Goal: Information Seeking & Learning: Find contact information

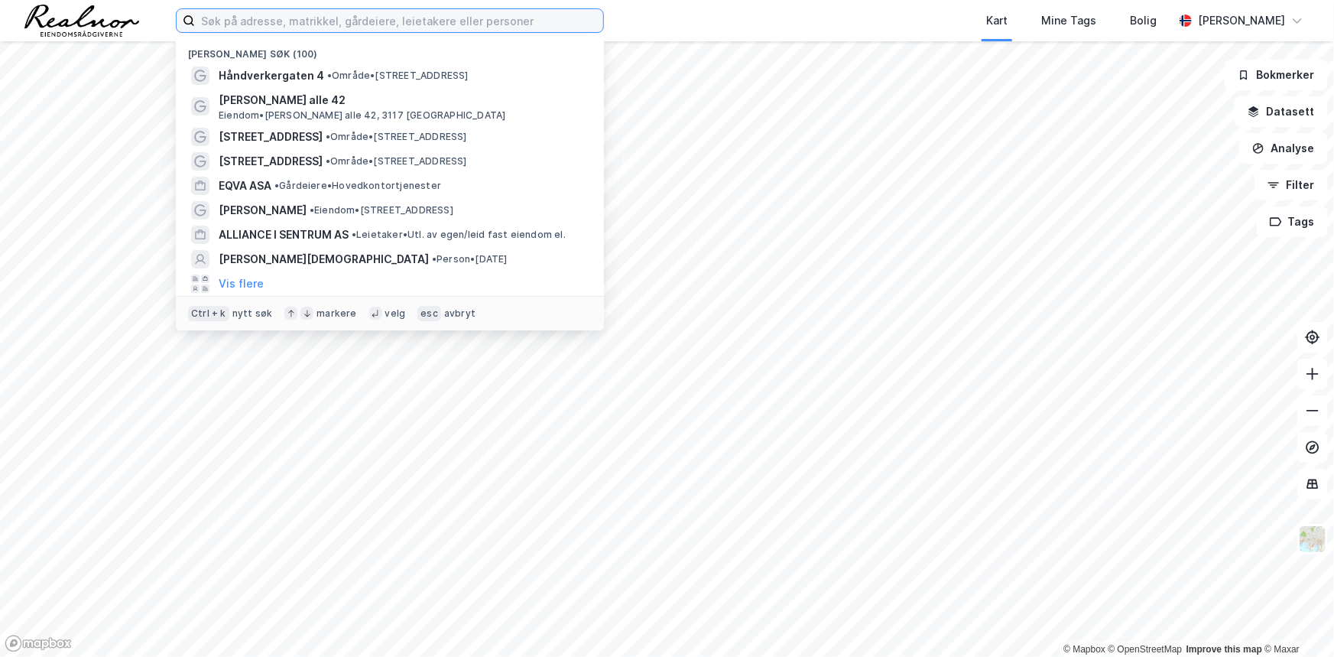
click at [369, 22] on input at bounding box center [399, 20] width 408 height 23
paste input "[STREET_ADDRESS]"
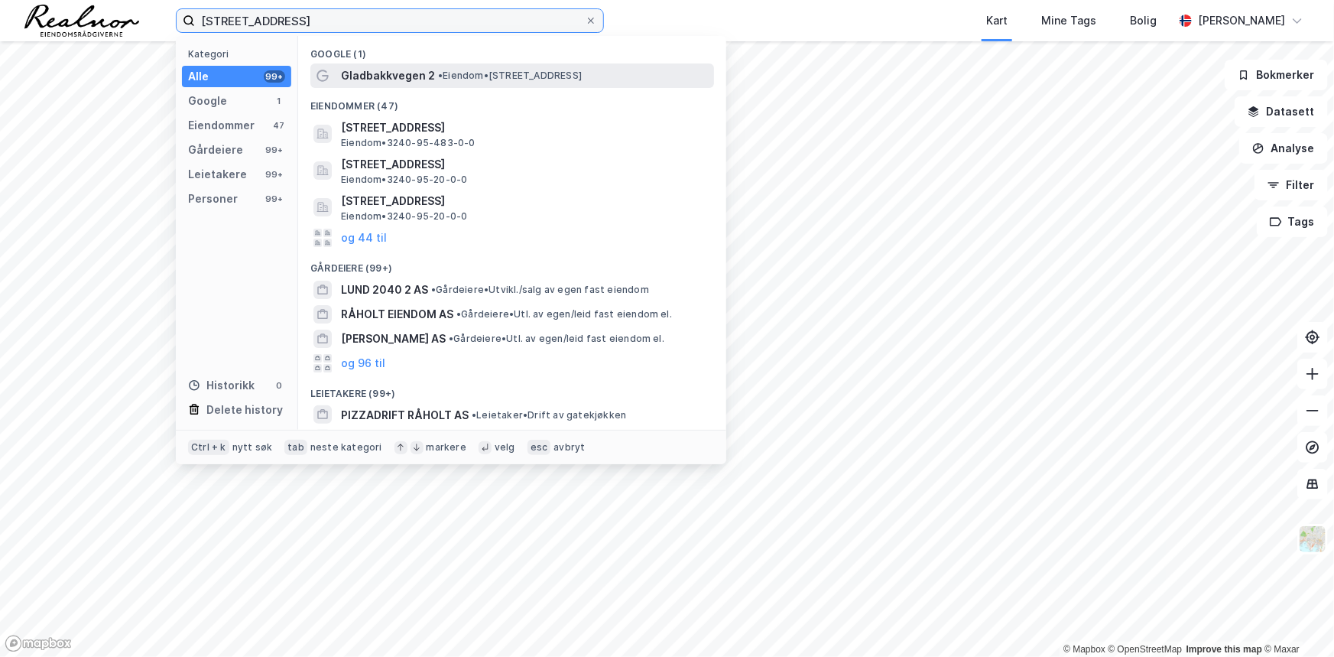
type input "[STREET_ADDRESS]"
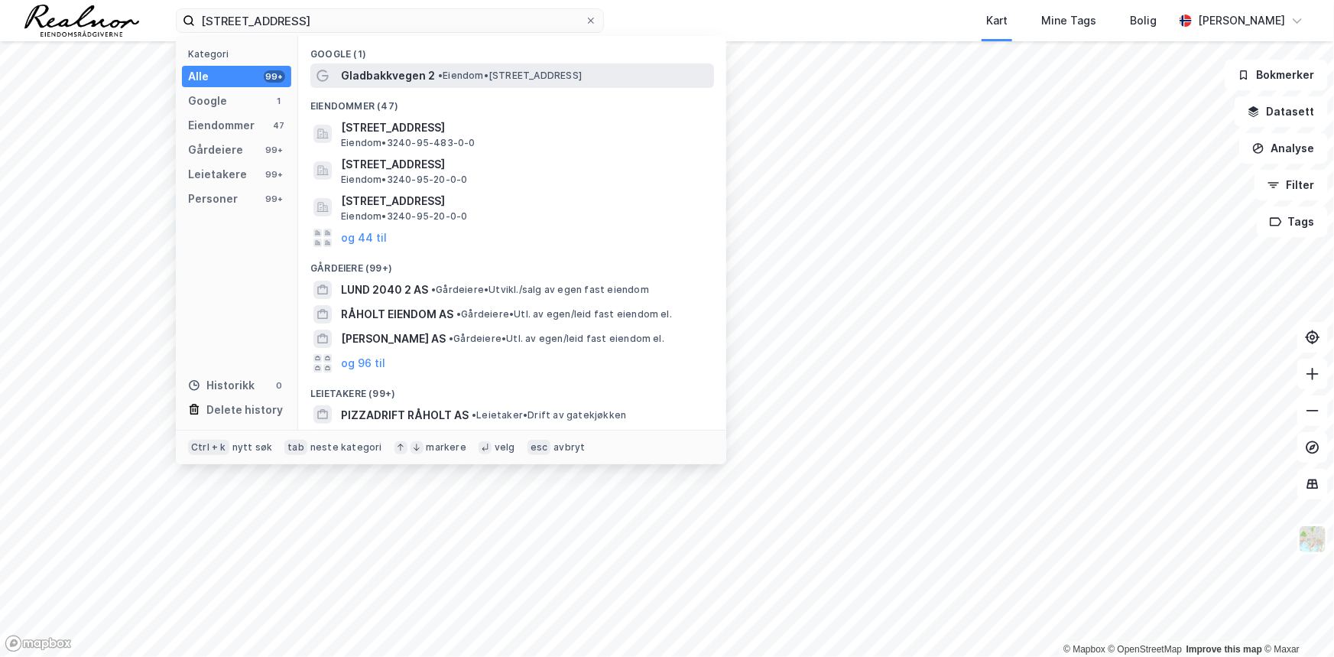
click at [385, 68] on span "Gladbakkvegen 2" at bounding box center [388, 76] width 94 height 18
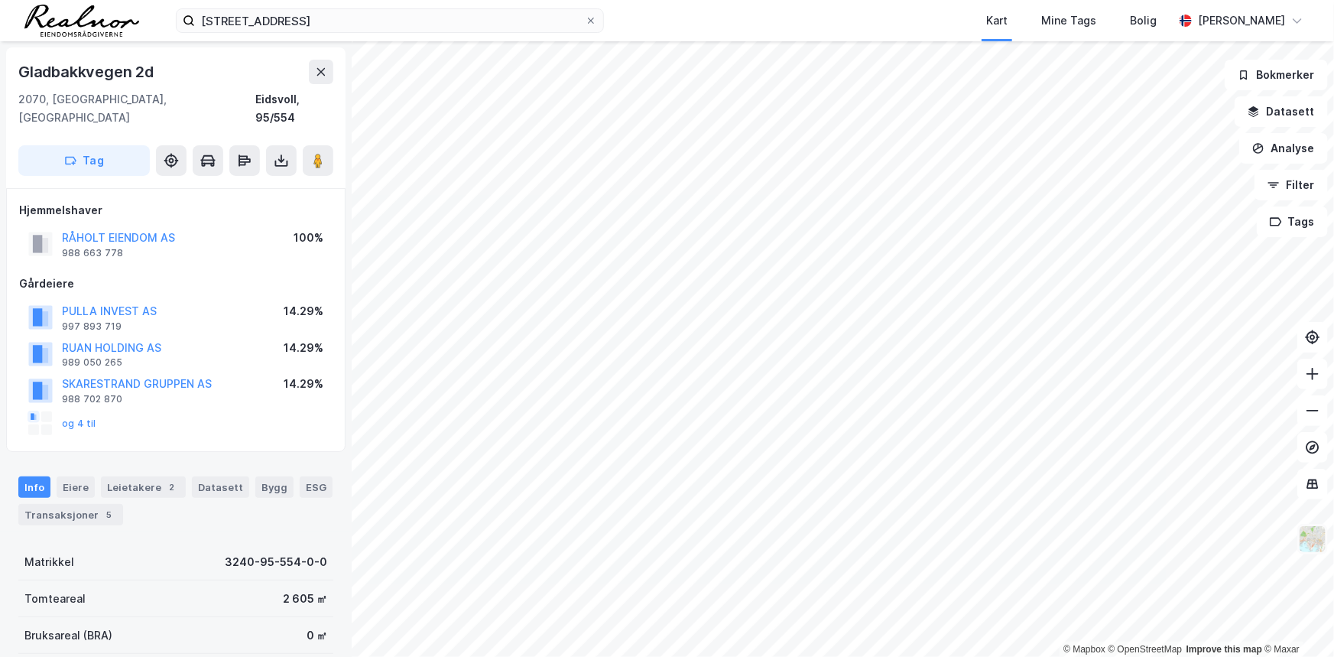
click at [1313, 549] on img at bounding box center [1312, 538] width 29 height 29
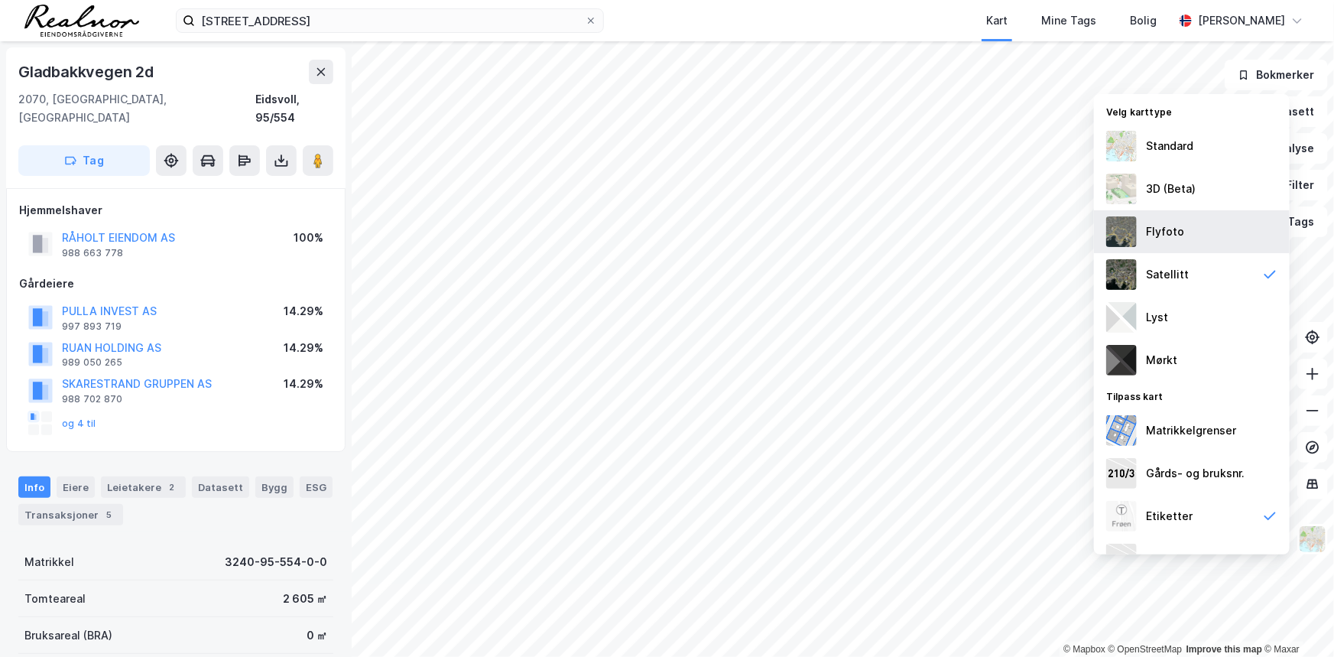
click at [1165, 230] on div "Flyfoto" at bounding box center [1165, 231] width 38 height 18
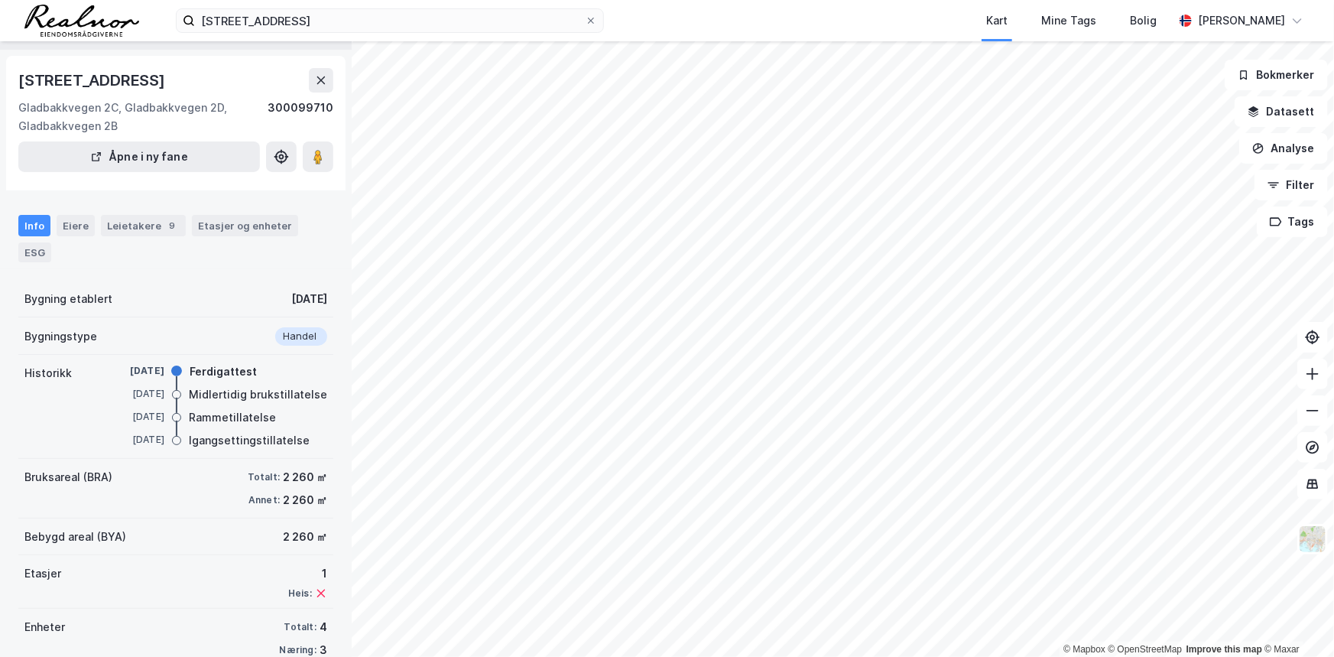
scroll to position [38, 0]
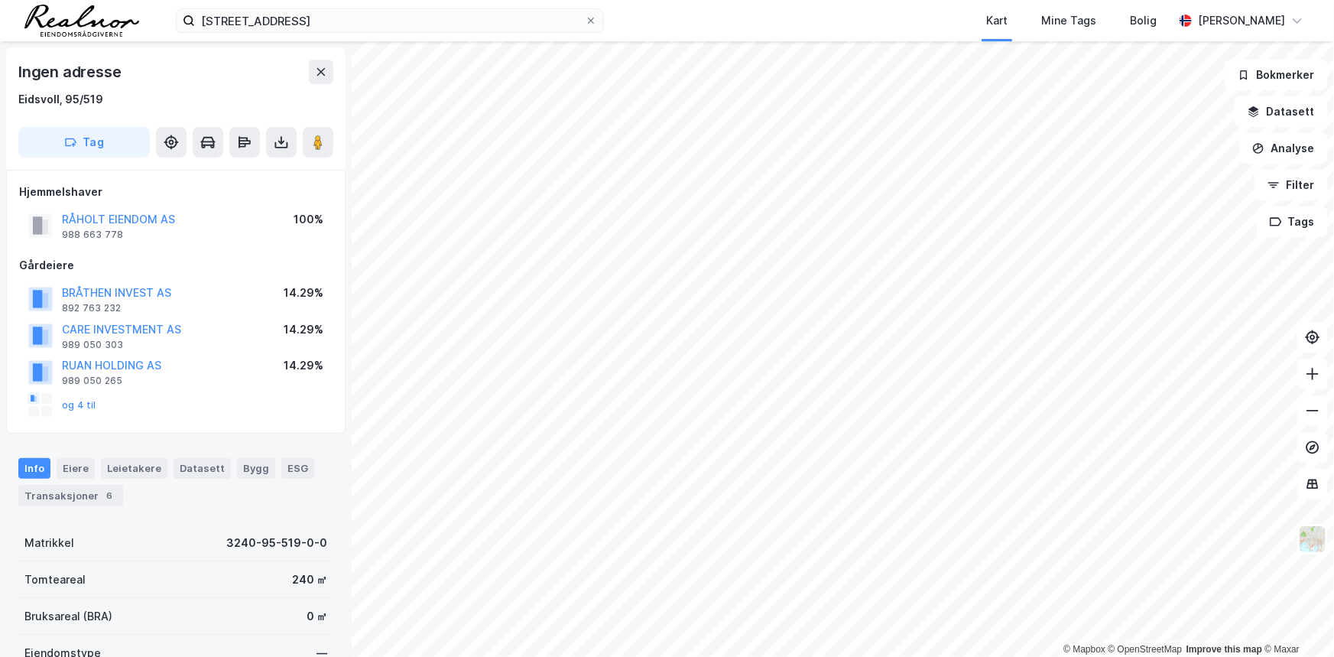
scroll to position [38, 0]
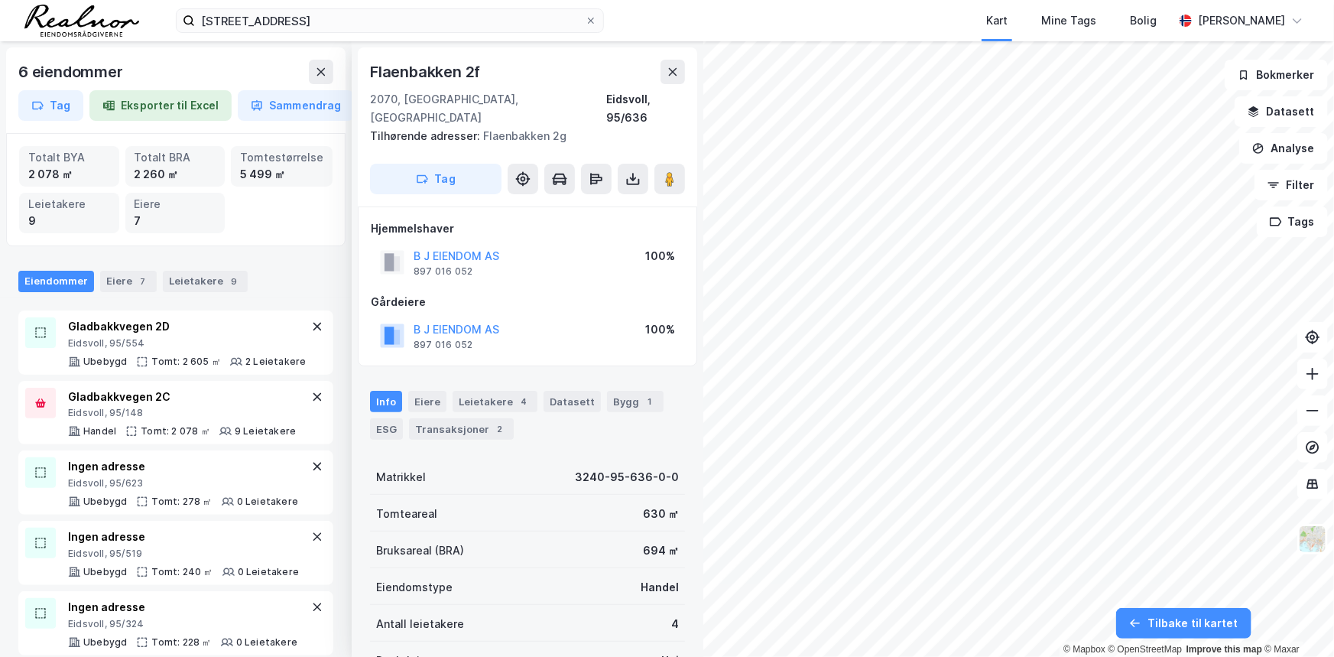
scroll to position [38, 0]
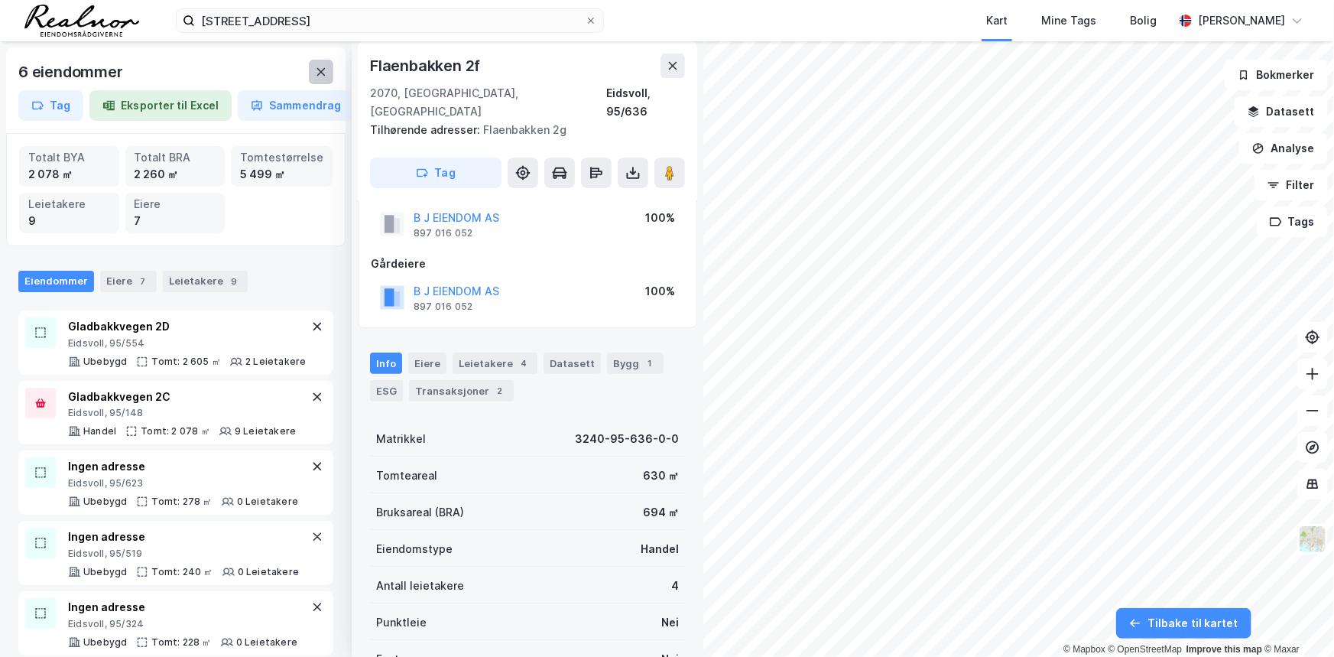
click at [315, 73] on icon at bounding box center [321, 72] width 12 height 12
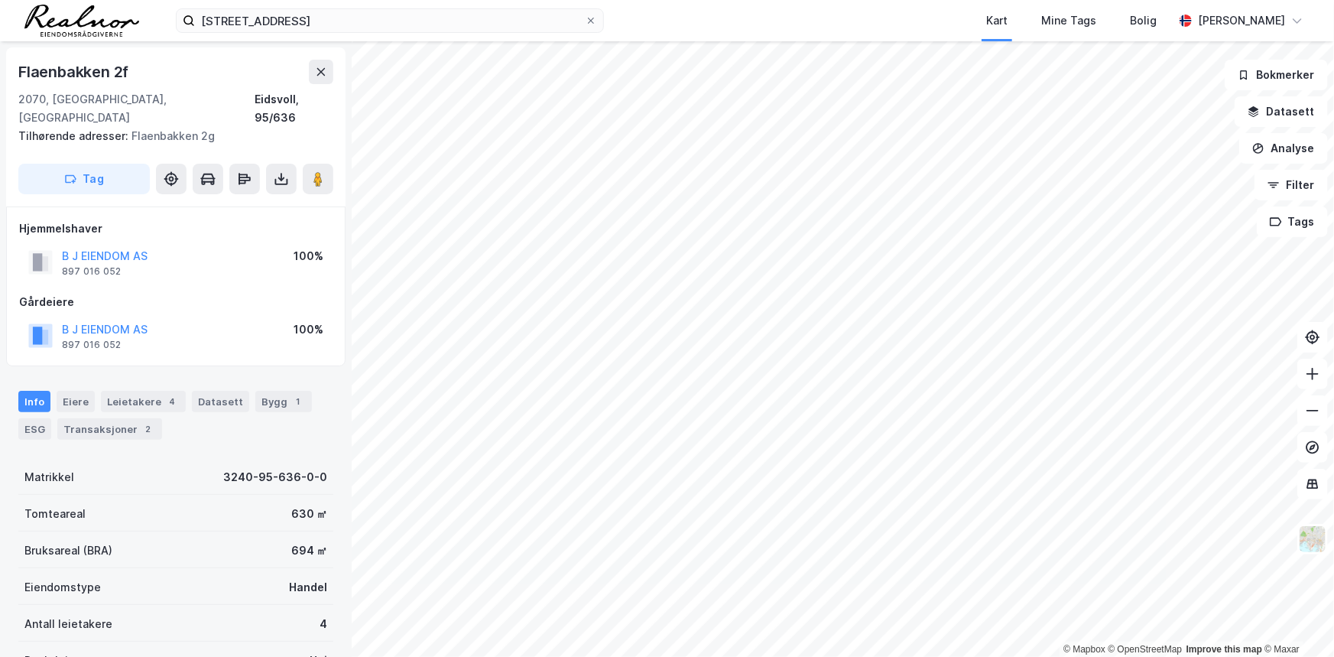
scroll to position [38, 0]
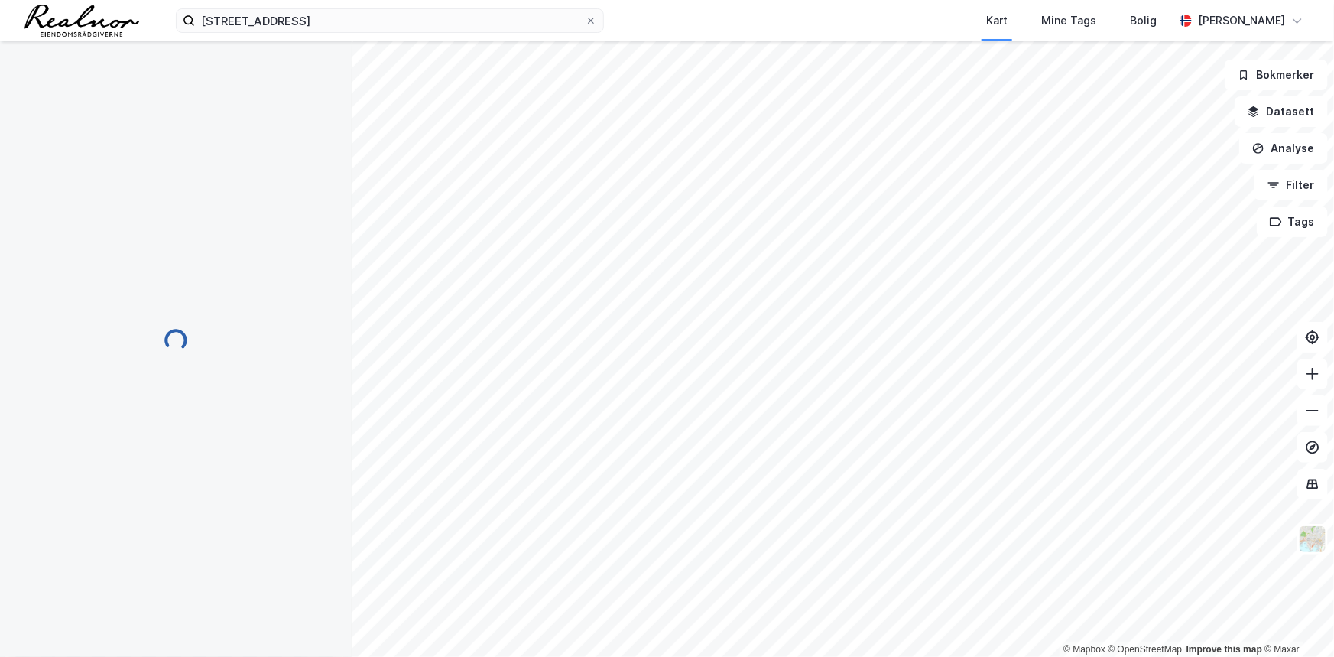
scroll to position [38, 0]
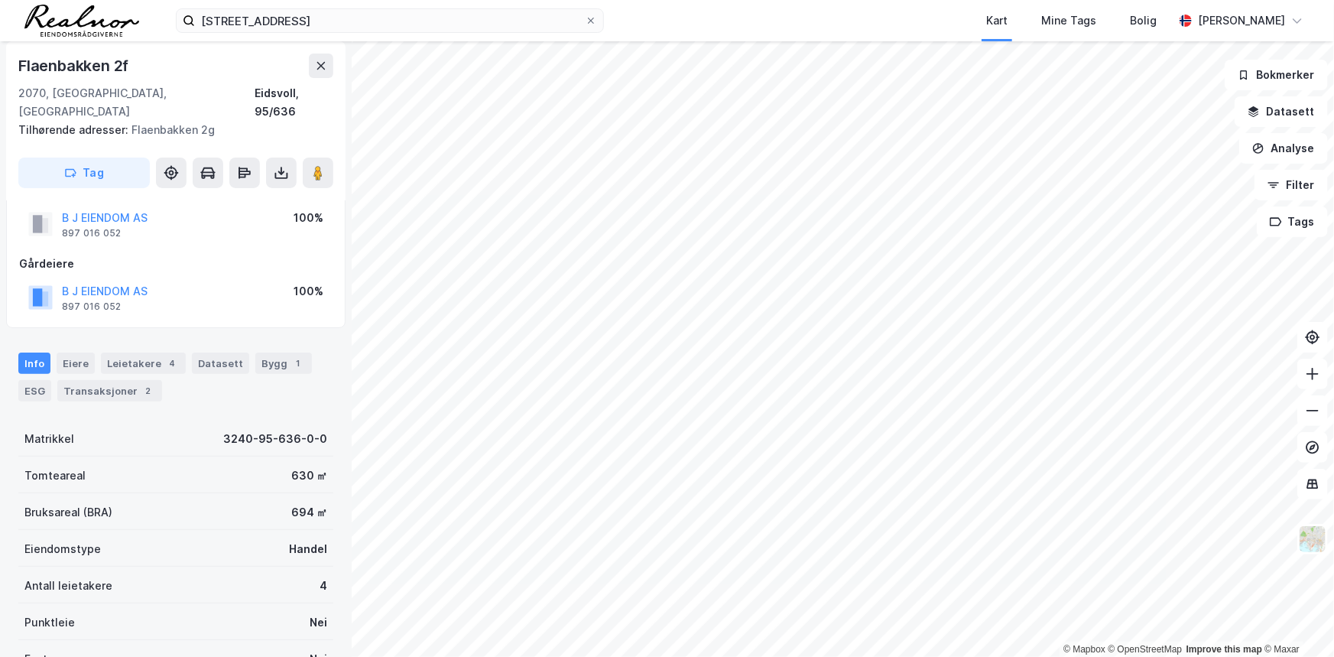
scroll to position [38, 0]
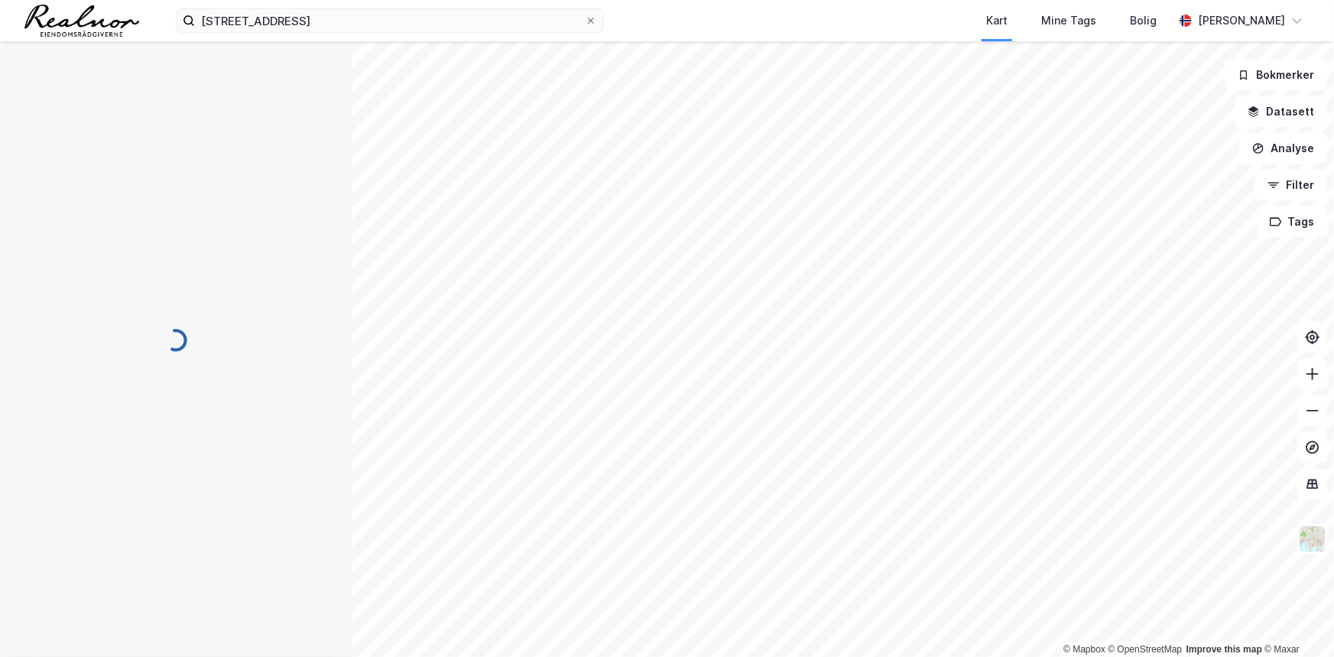
scroll to position [38, 0]
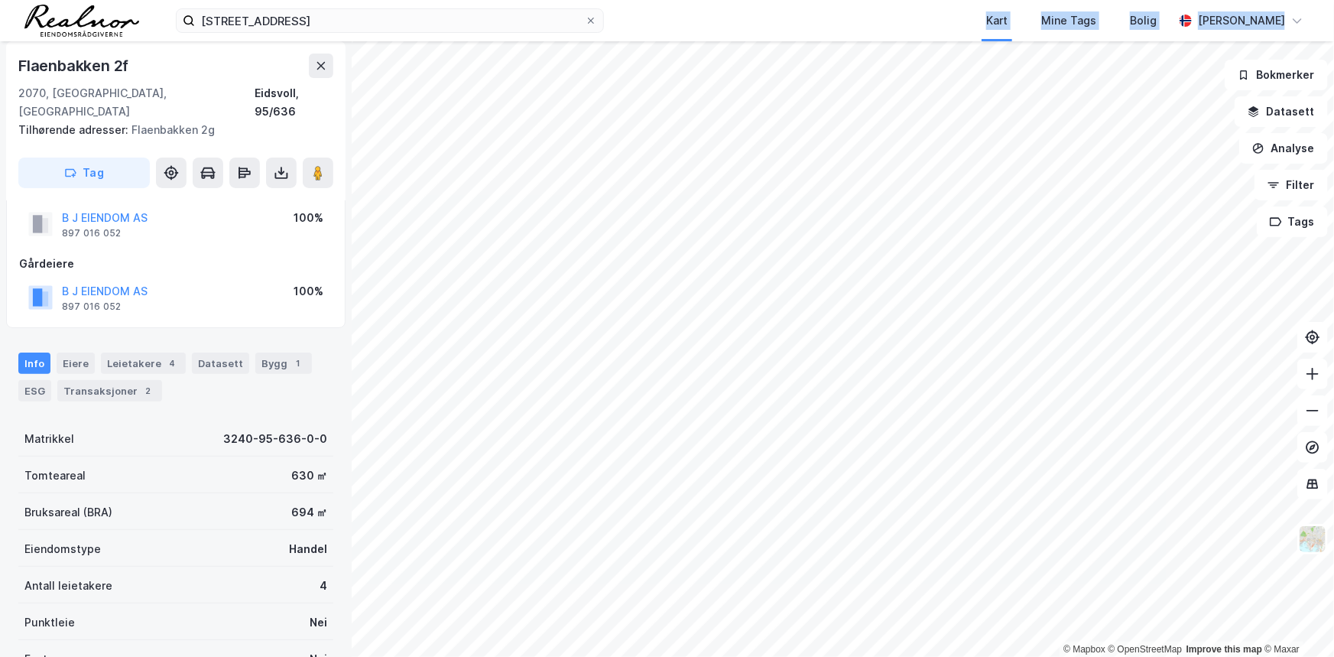
click at [729, 235] on div "[STREET_ADDRESS] Kart Mine Tags Bolig [PERSON_NAME] © Mapbox © OpenStreetMap Im…" at bounding box center [667, 328] width 1334 height 657
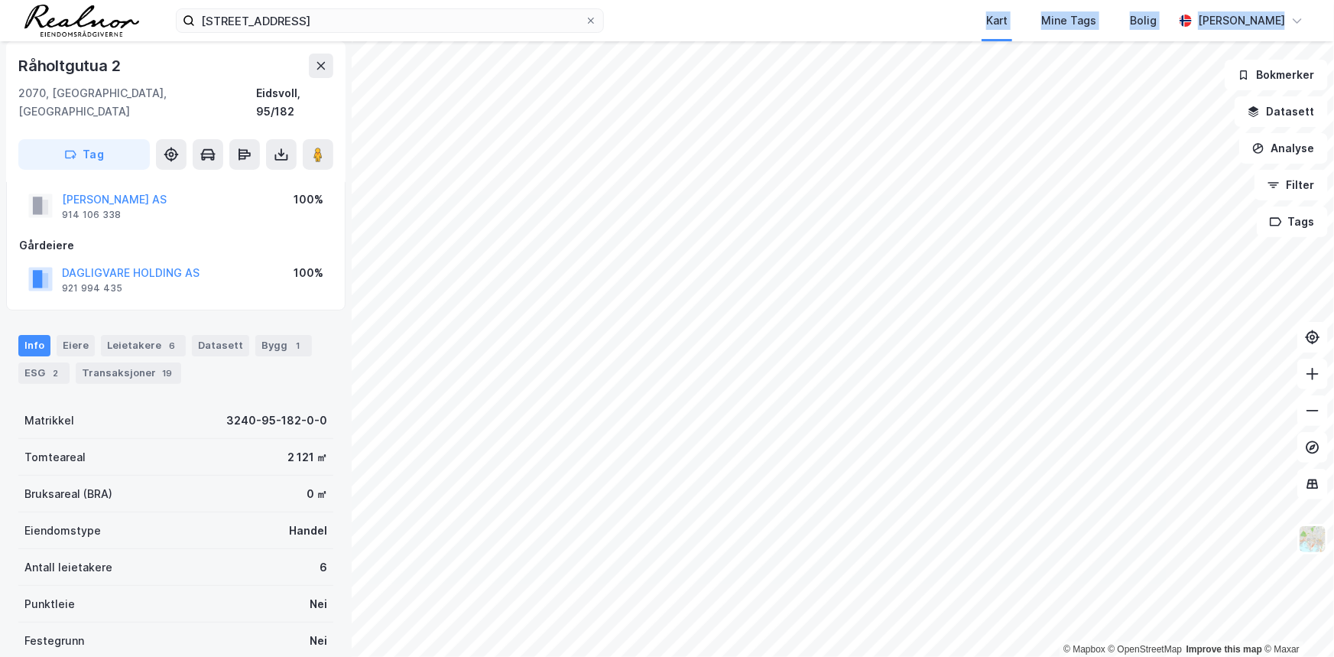
scroll to position [38, 0]
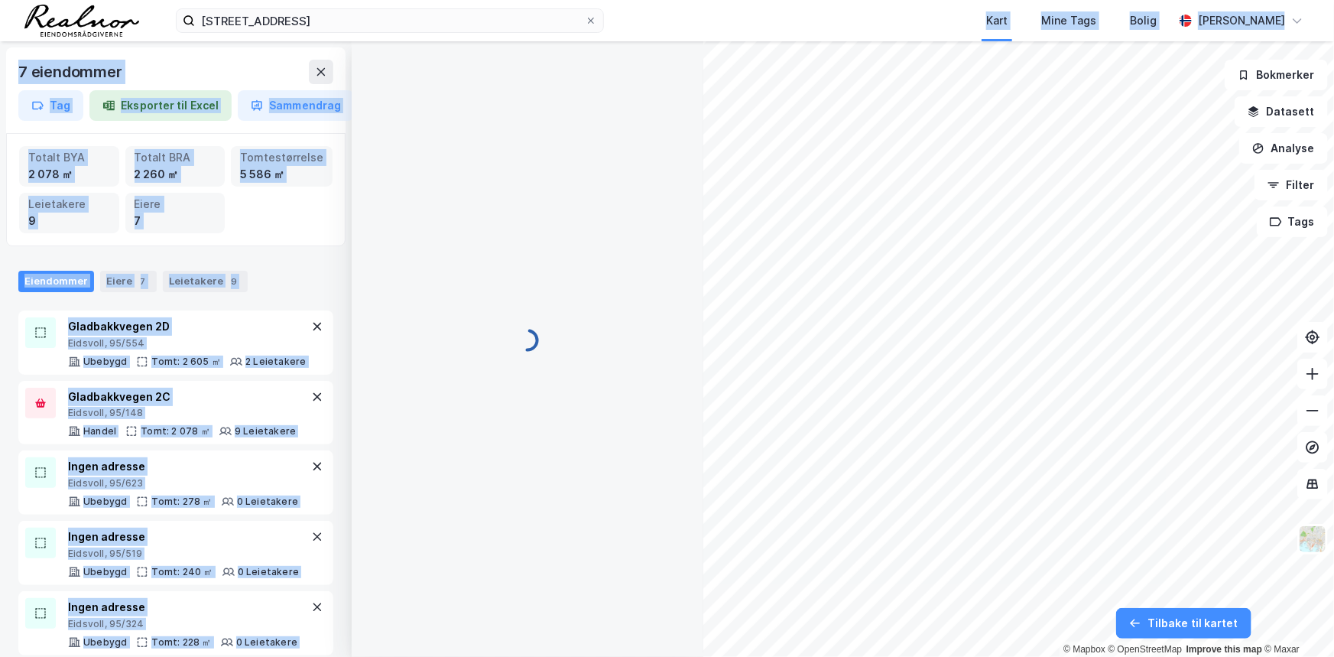
scroll to position [38, 0]
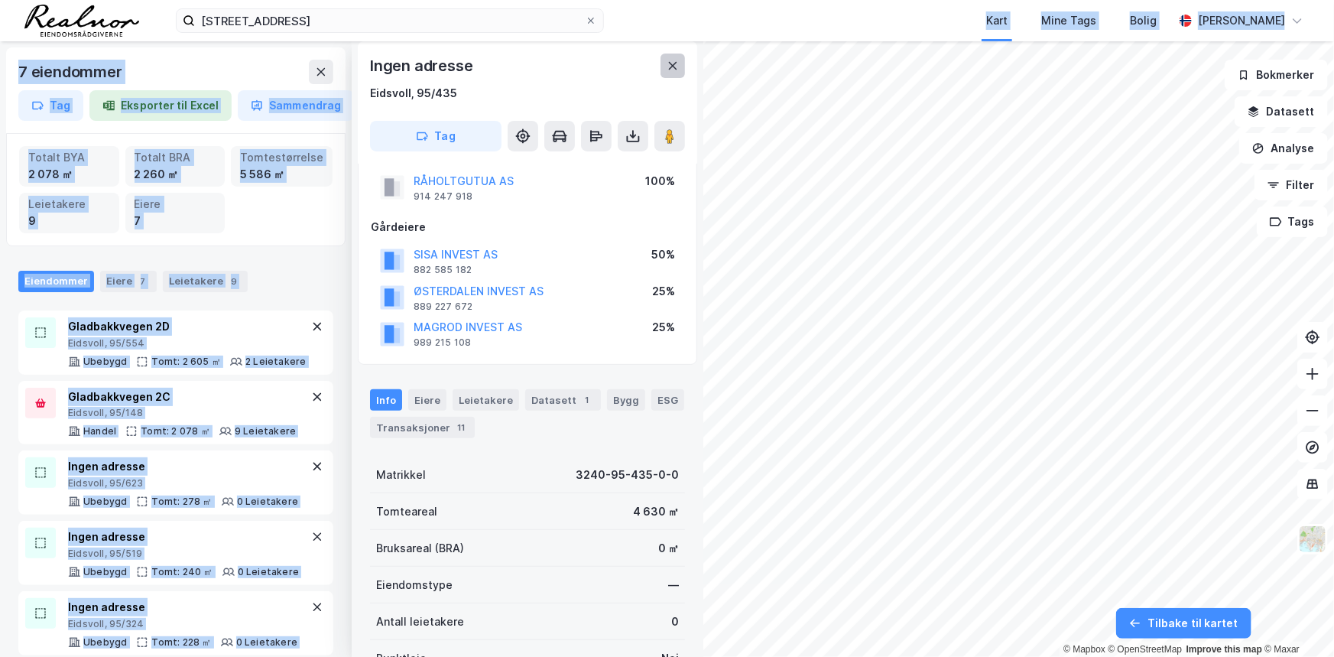
click at [675, 67] on icon at bounding box center [673, 66] width 12 height 12
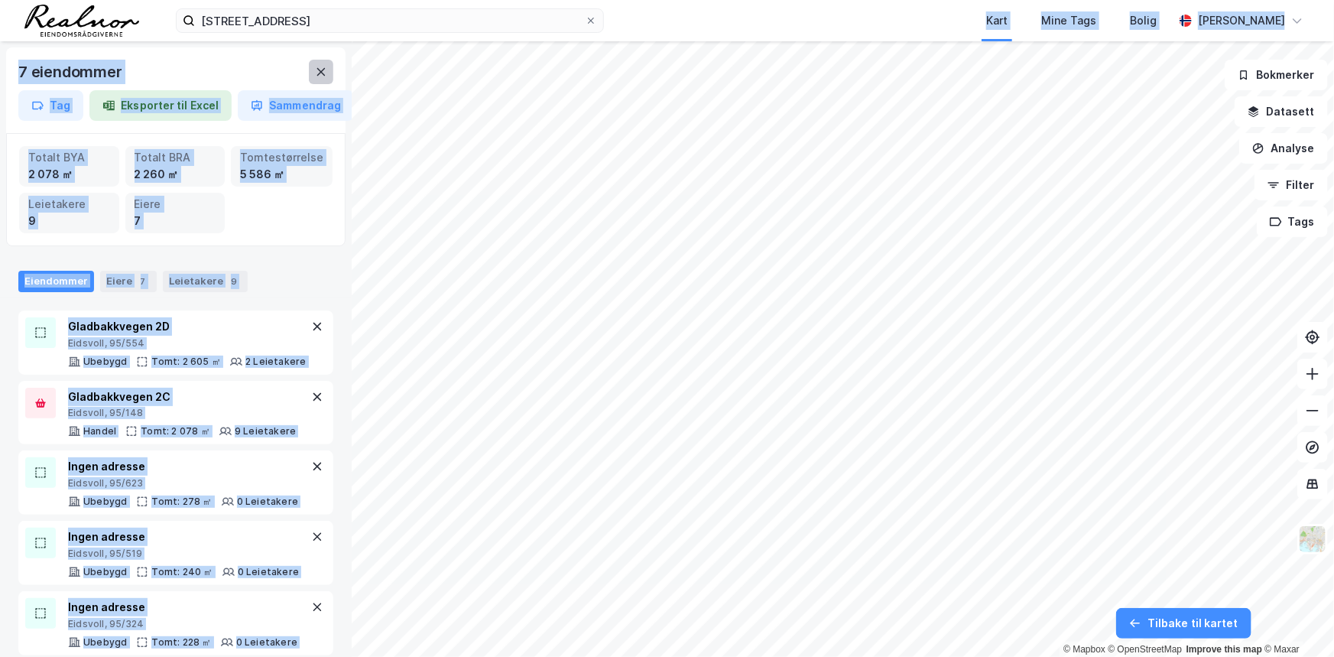
click at [315, 74] on button at bounding box center [321, 72] width 24 height 24
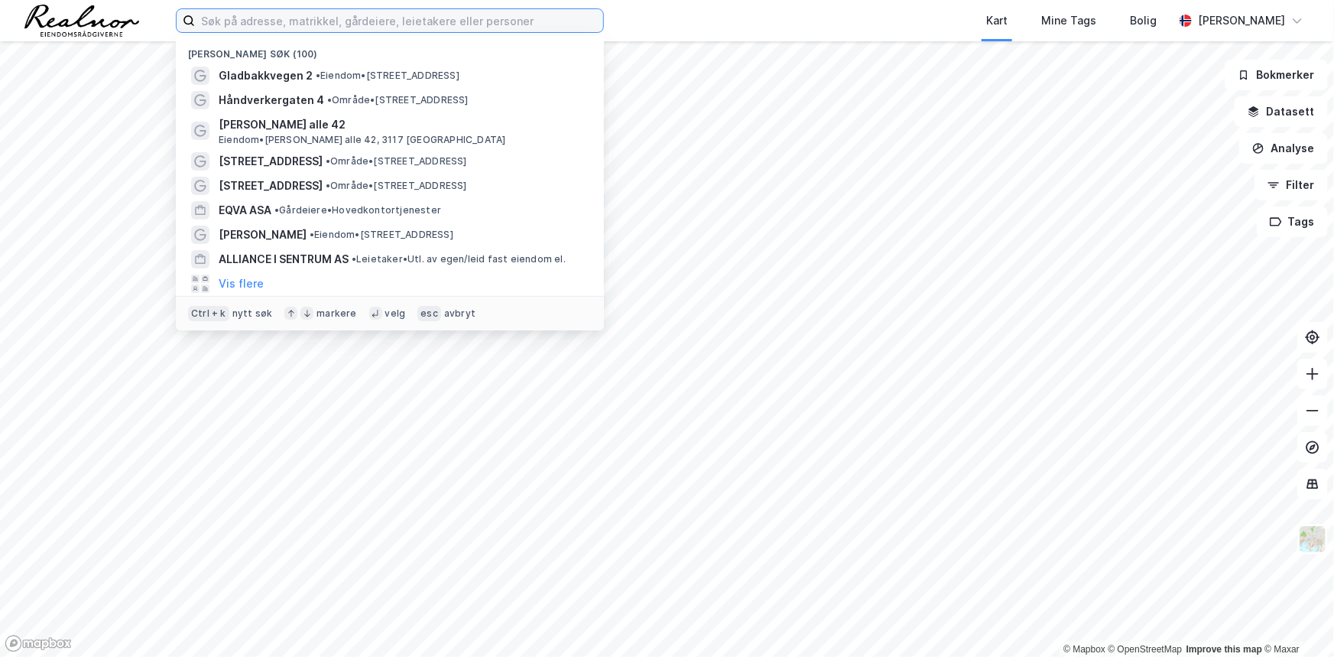
click at [349, 15] on input at bounding box center [399, 20] width 408 height 23
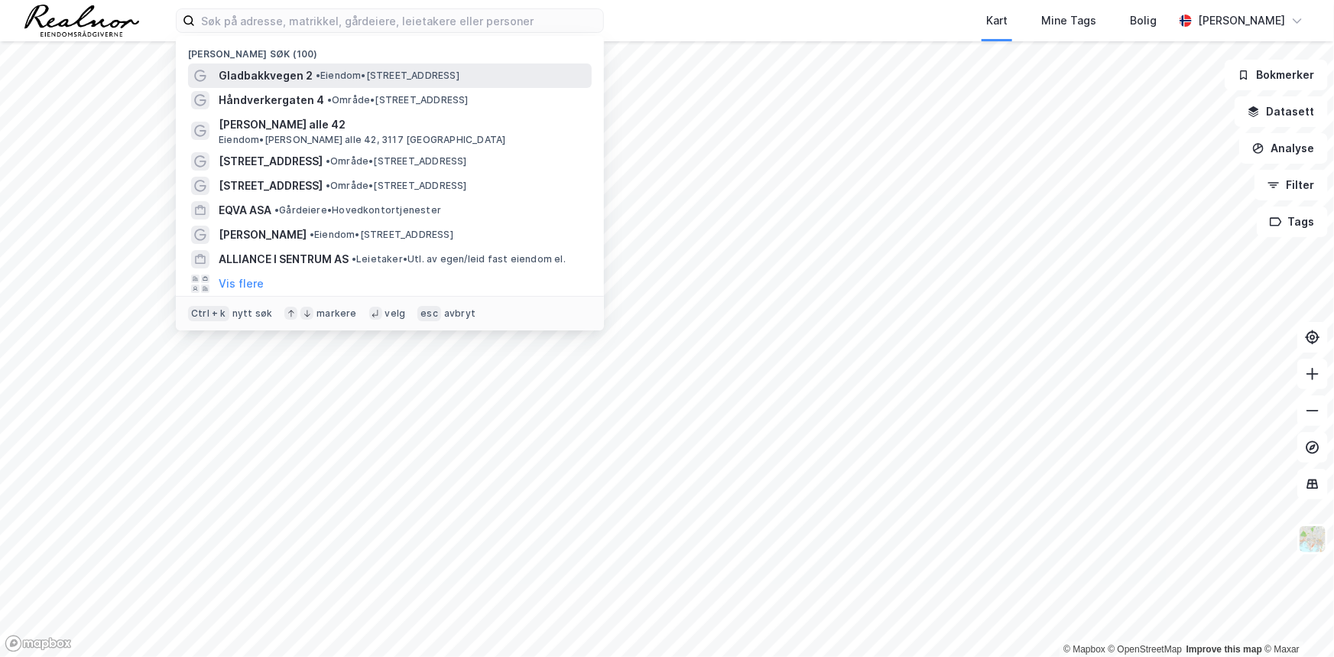
click at [230, 77] on span "Gladbakkvegen 2" at bounding box center [266, 76] width 94 height 18
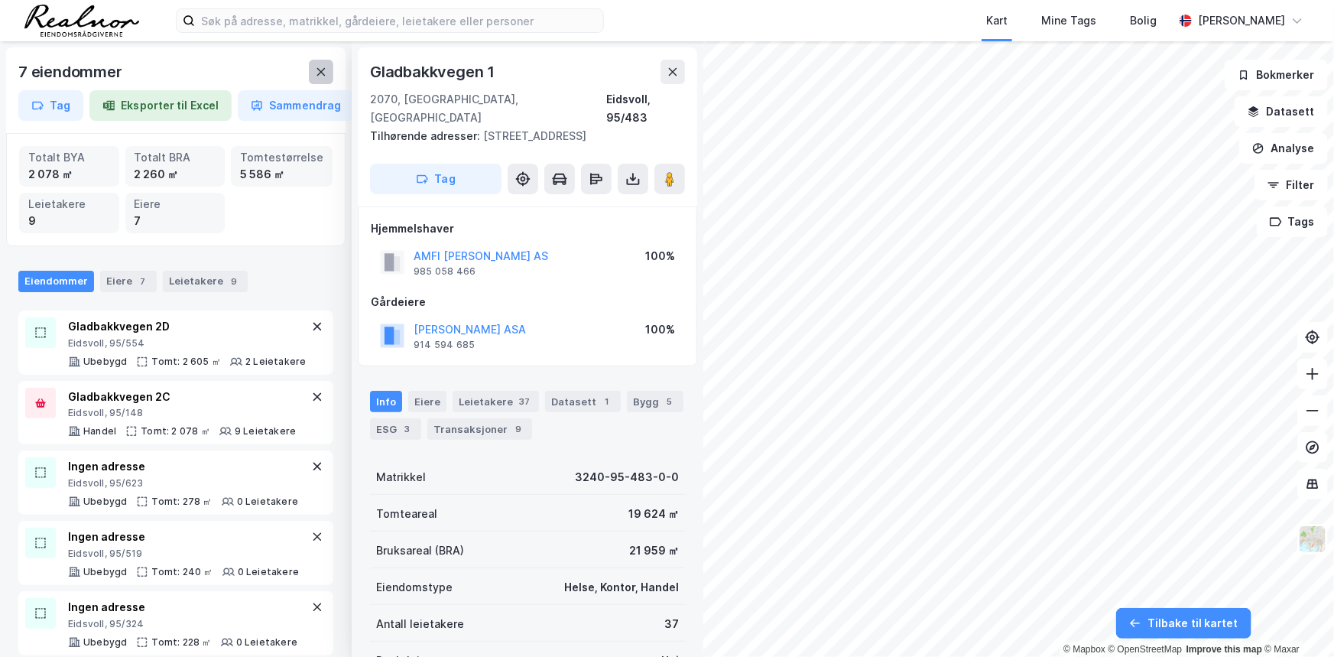
click at [317, 74] on icon at bounding box center [321, 72] width 12 height 12
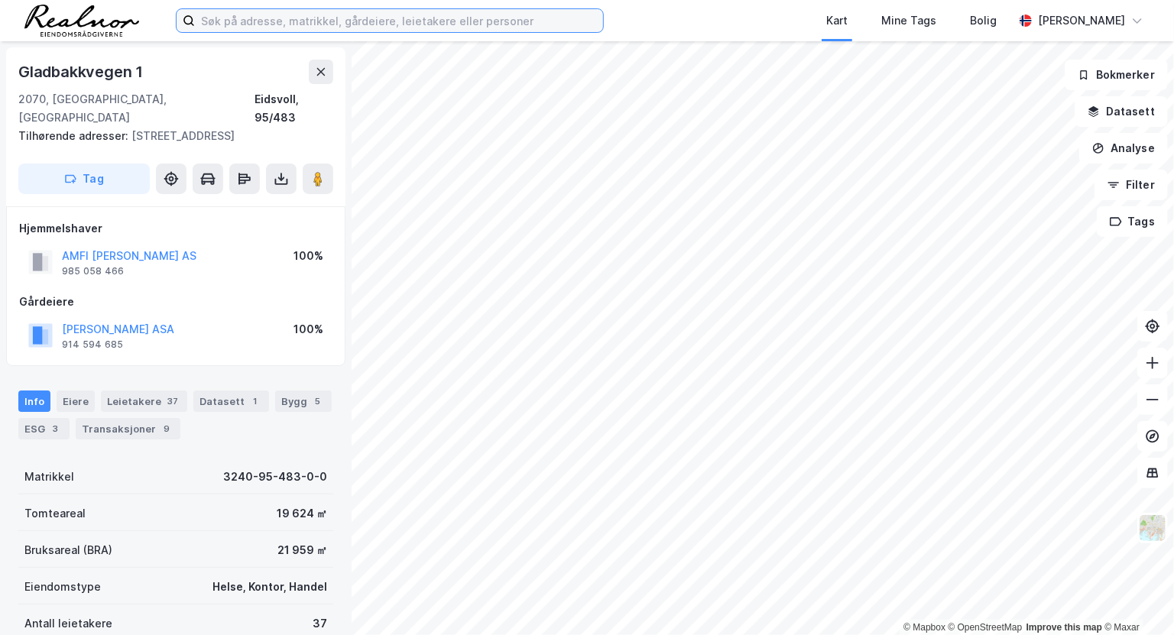
click at [405, 18] on input at bounding box center [399, 20] width 408 height 23
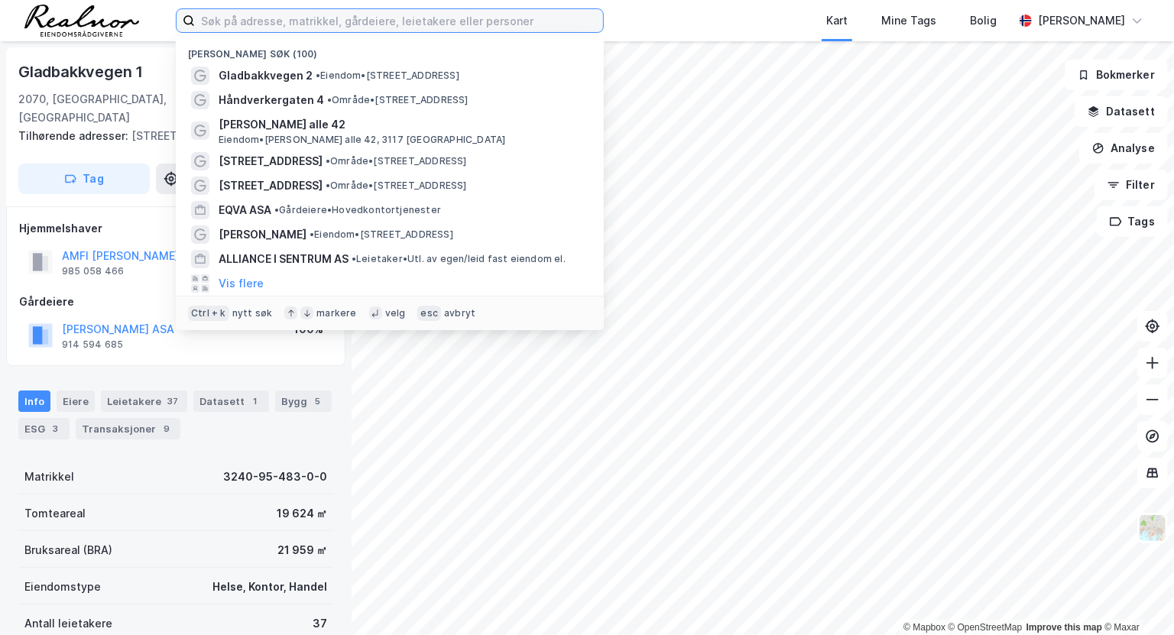
paste input "Nyvegen 1, 2070 Råholt"
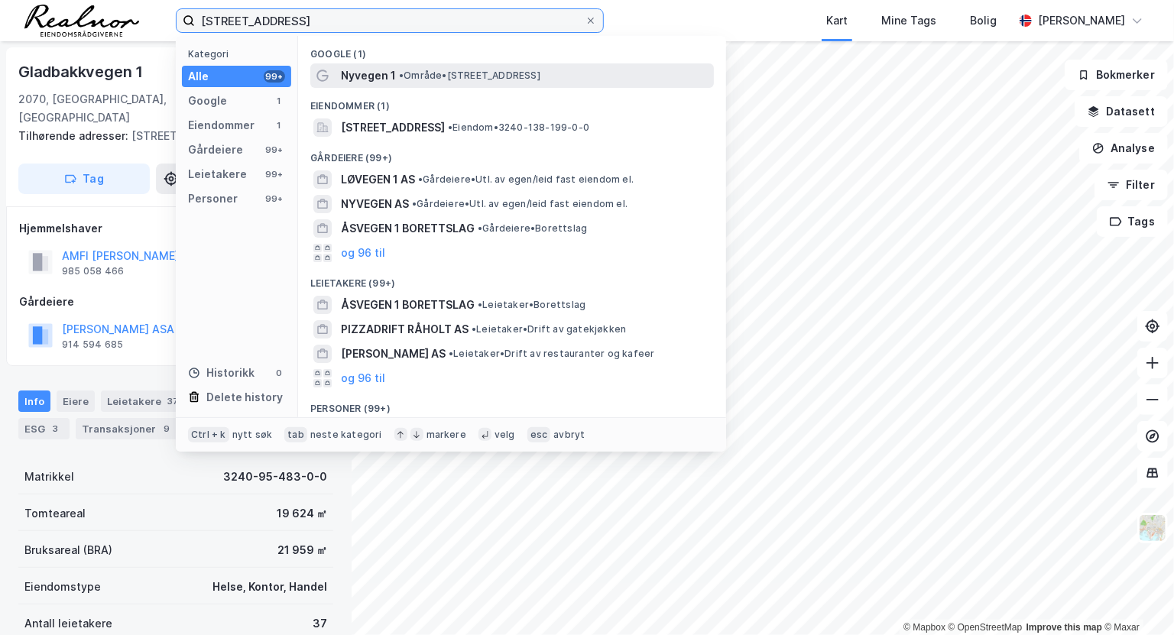
type input "Nyvegen 1, 2070 Råholt"
click at [446, 74] on span "• Område • Nyvegen 1, 2070 Sagmoen" at bounding box center [469, 76] width 141 height 12
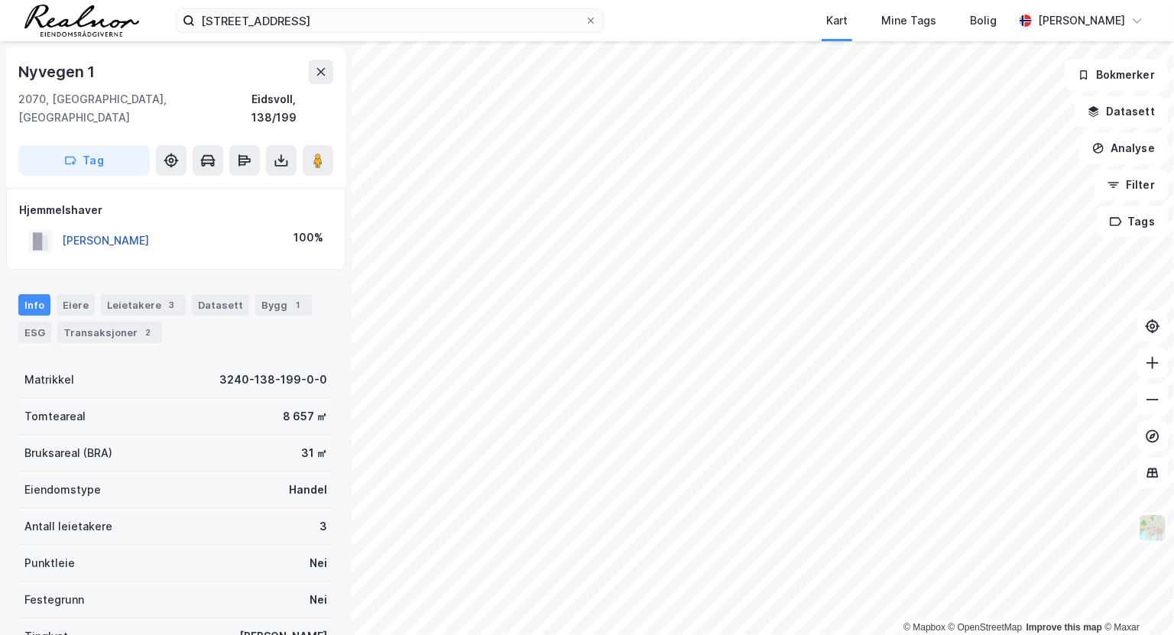
click at [0, 0] on button "LUNDBERG ERLING ODDMUND" at bounding box center [0, 0] width 0 height 0
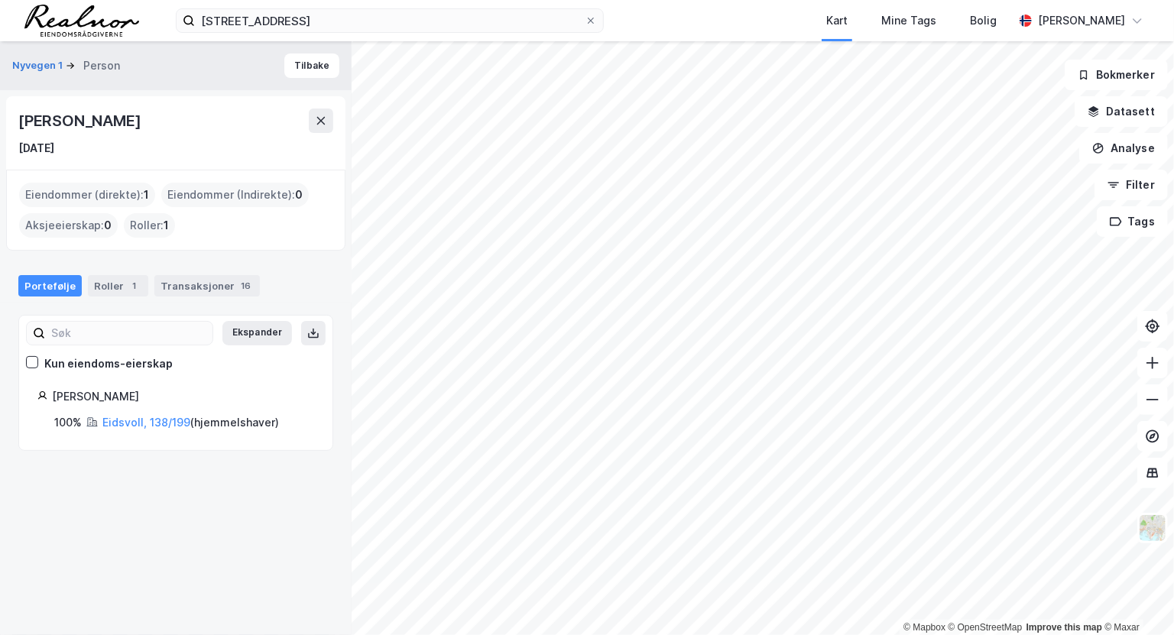
drag, startPoint x: 20, startPoint y: 117, endPoint x: 81, endPoint y: 152, distance: 70.5
click at [81, 152] on div "Erling Oddmund Lundberg 1. aug. 1933" at bounding box center [175, 133] width 315 height 49
click at [120, 130] on div "Erling Oddmund Lundberg" at bounding box center [80, 121] width 125 height 24
click at [121, 115] on div "Erling Oddmund Lundberg" at bounding box center [80, 121] width 125 height 24
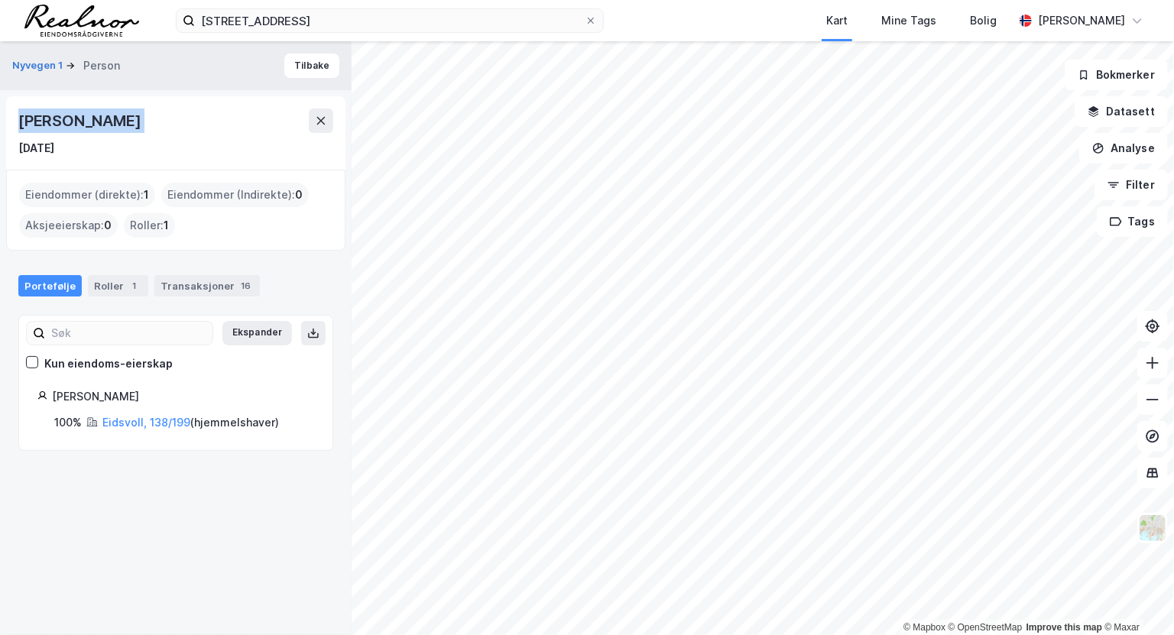
click at [121, 115] on div "Erling Oddmund Lundberg" at bounding box center [80, 121] width 125 height 24
copy div "Erling Oddmund Lundberg"
click at [214, 289] on div "Transaksjoner 16" at bounding box center [206, 285] width 105 height 21
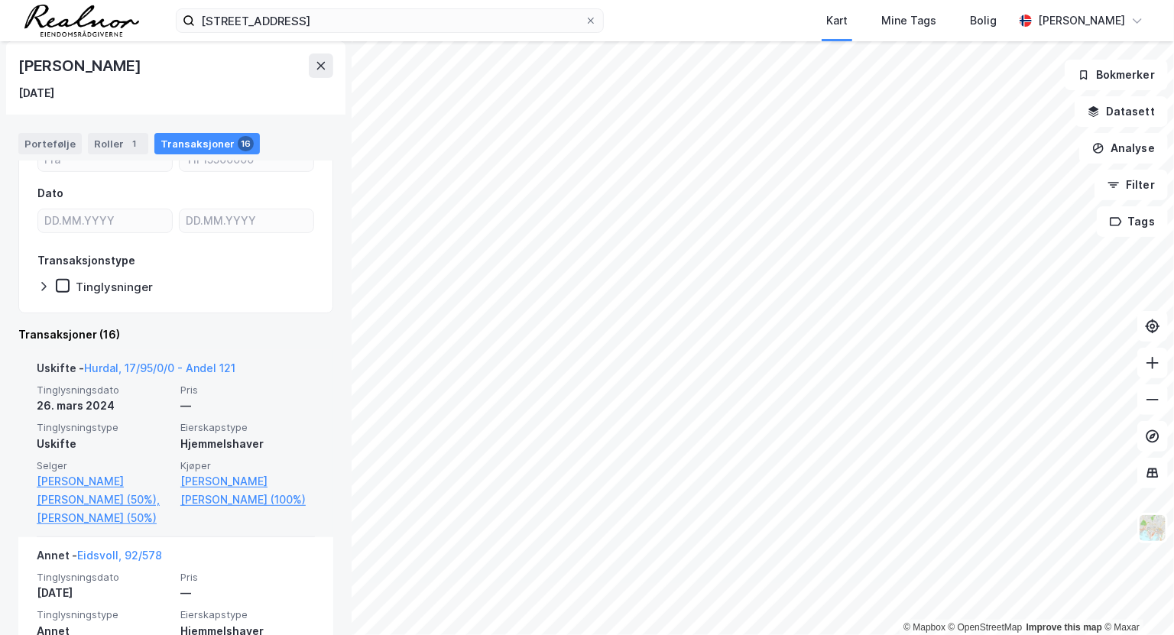
scroll to position [277, 0]
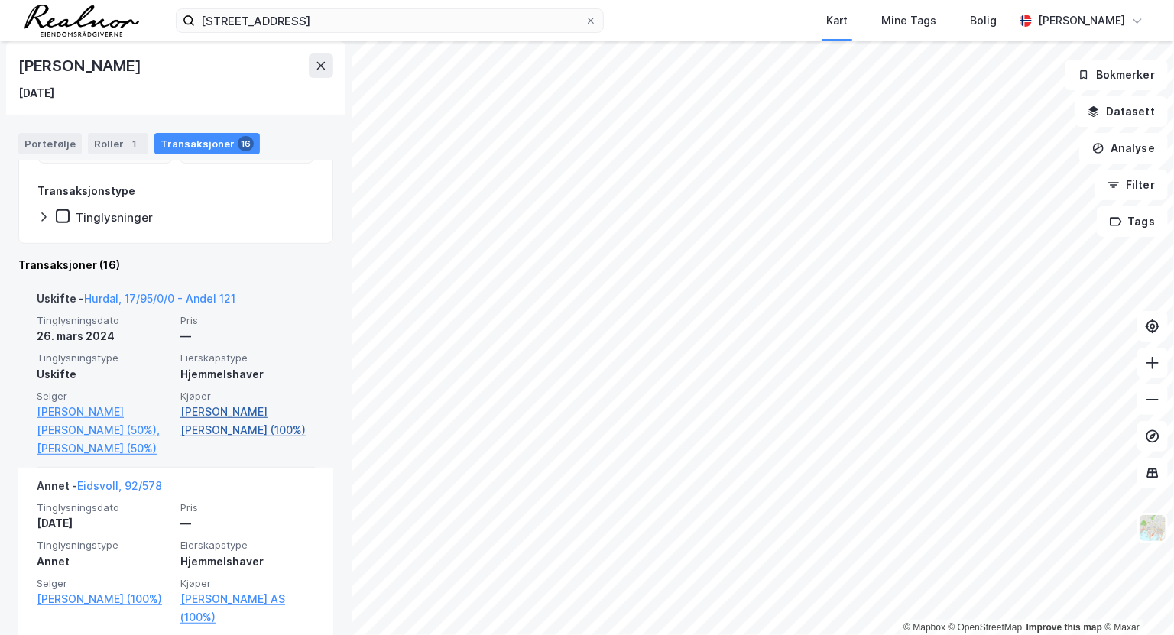
click at [268, 411] on link "Lundberg Aud Helene (100%)" at bounding box center [247, 421] width 135 height 37
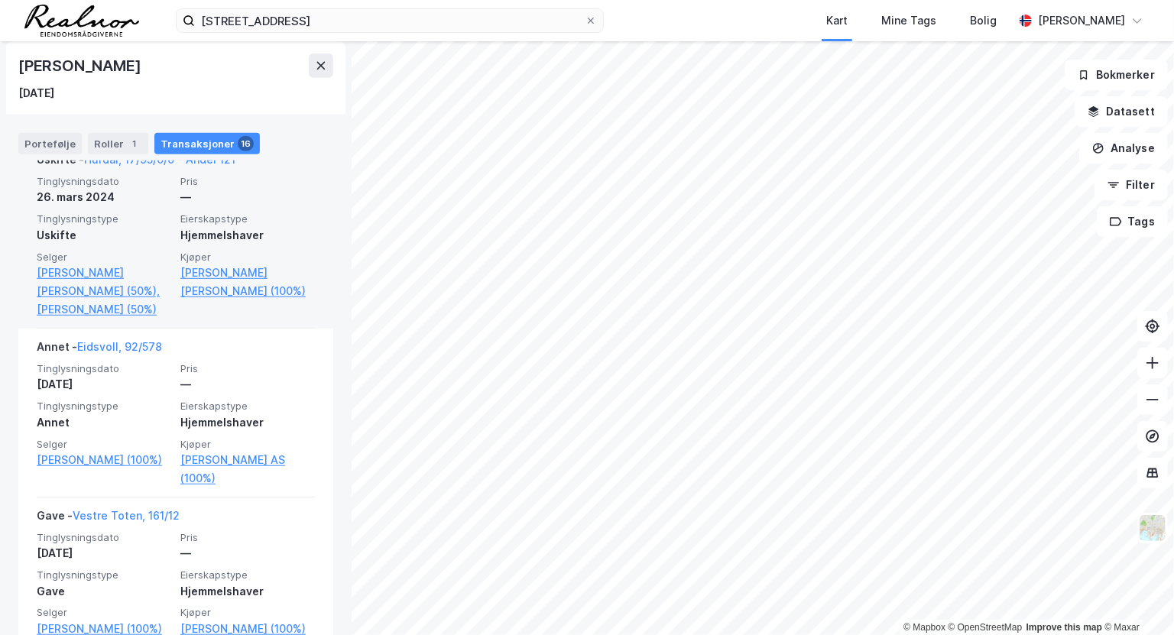
scroll to position [556, 0]
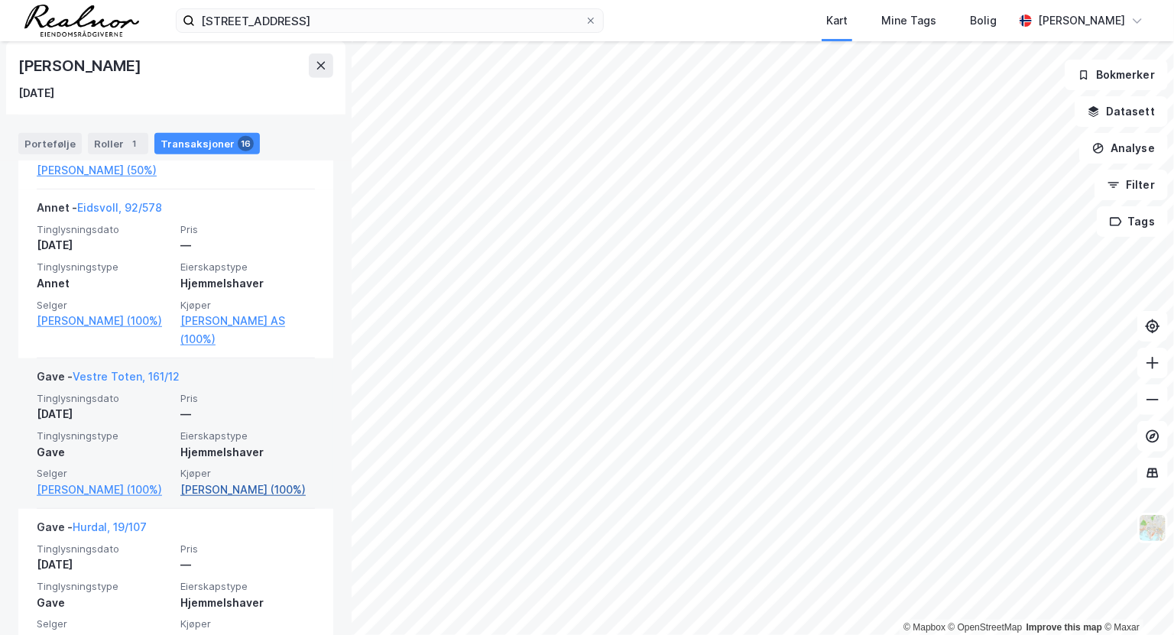
click at [213, 499] on link "Lundberg Jorunn (100%)" at bounding box center [247, 490] width 135 height 18
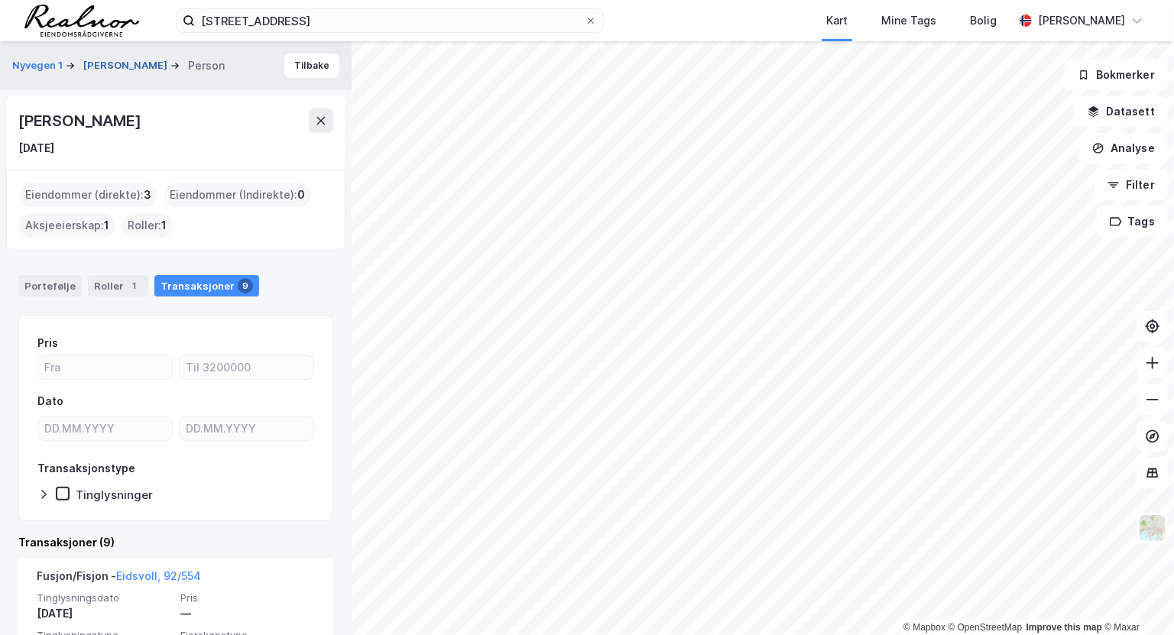
click at [121, 58] on button "LUNDBERG ERLING ODDMUND" at bounding box center [126, 65] width 87 height 15
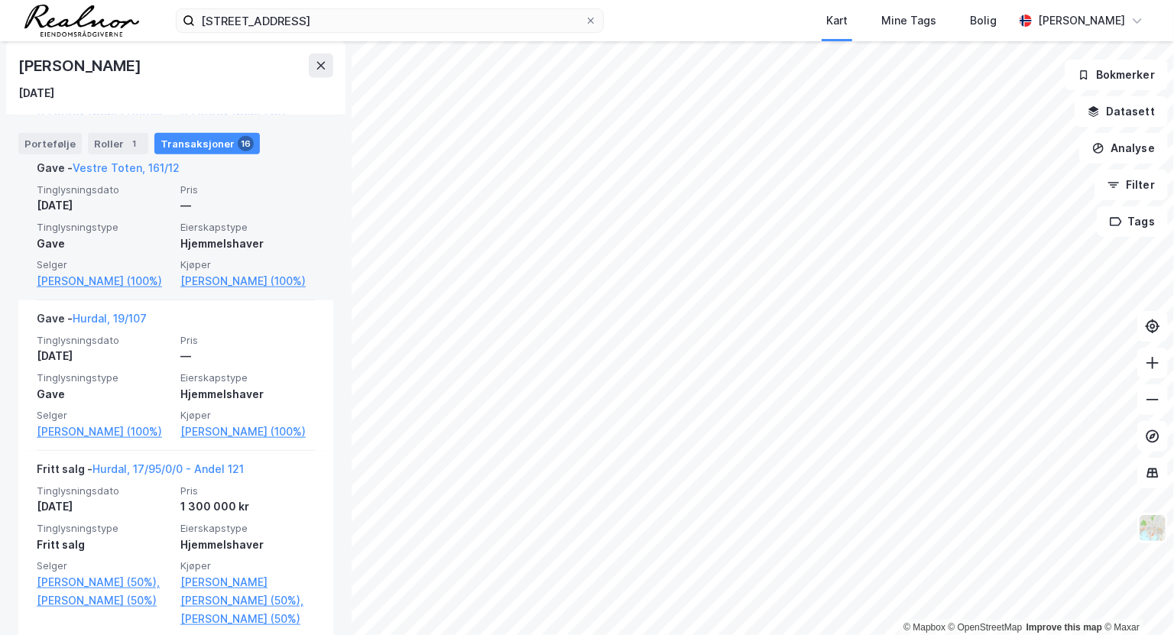
scroll to position [903, 0]
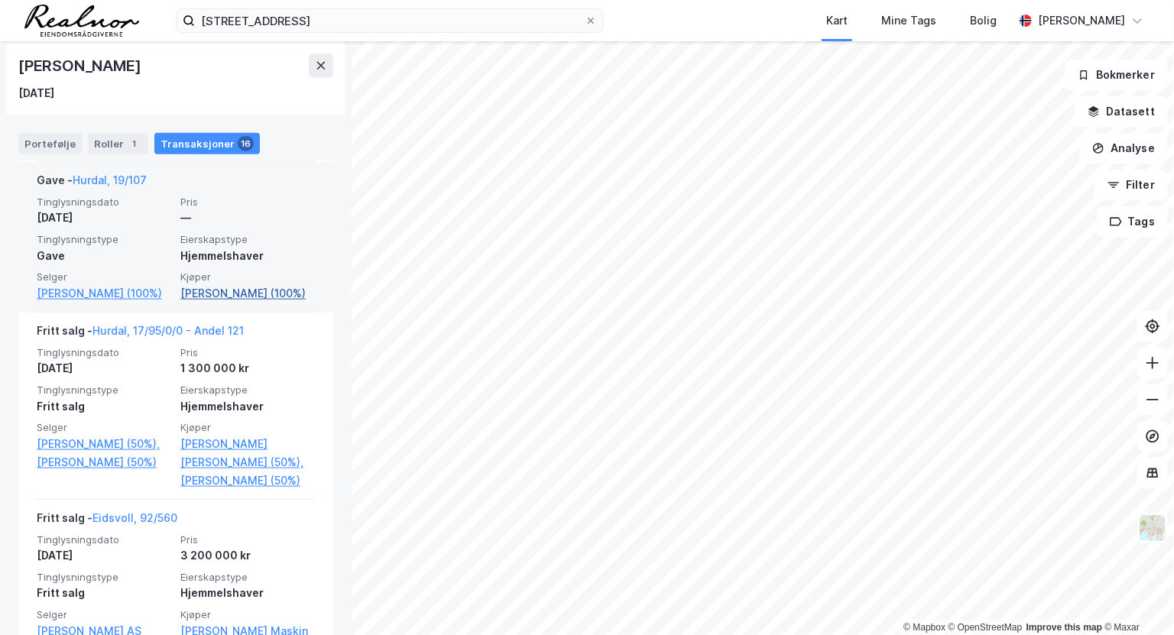
click at [276, 303] on link "Lundberg Kristin (100%)" at bounding box center [247, 293] width 135 height 18
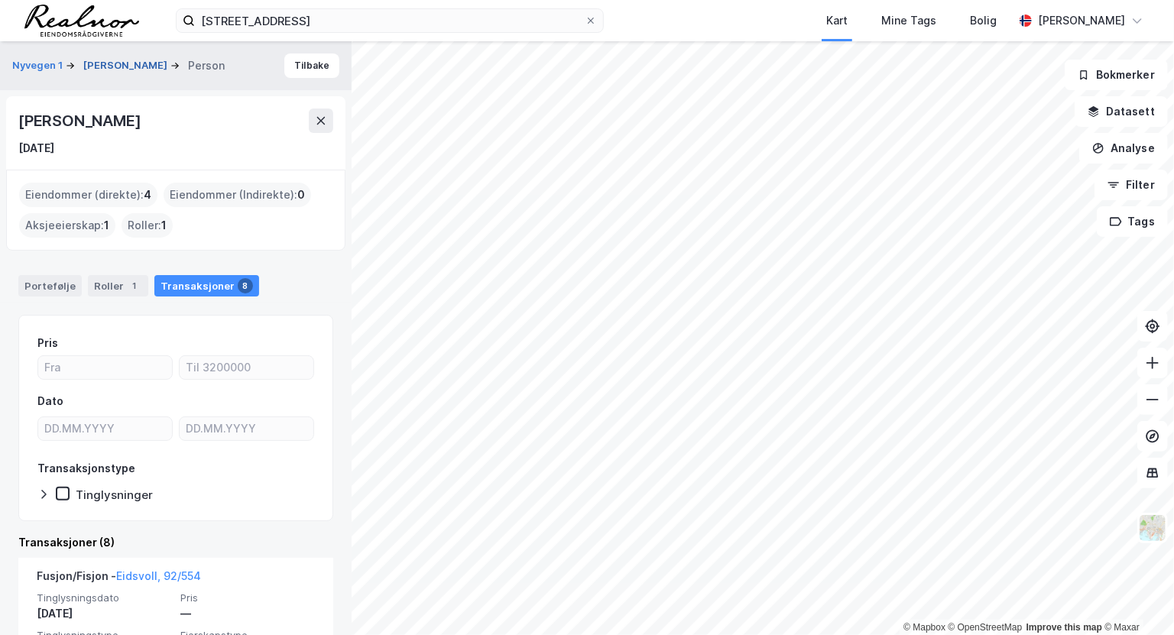
click at [145, 58] on button "LUNDBERG ERLING ODDMUND" at bounding box center [126, 65] width 87 height 15
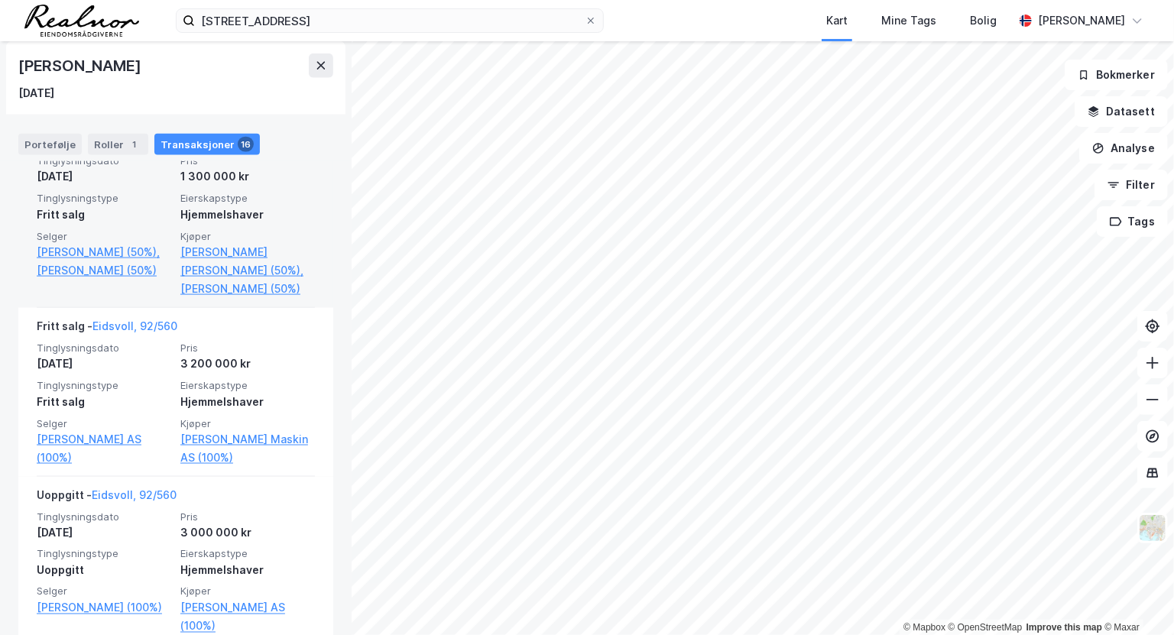
scroll to position [1251, 0]
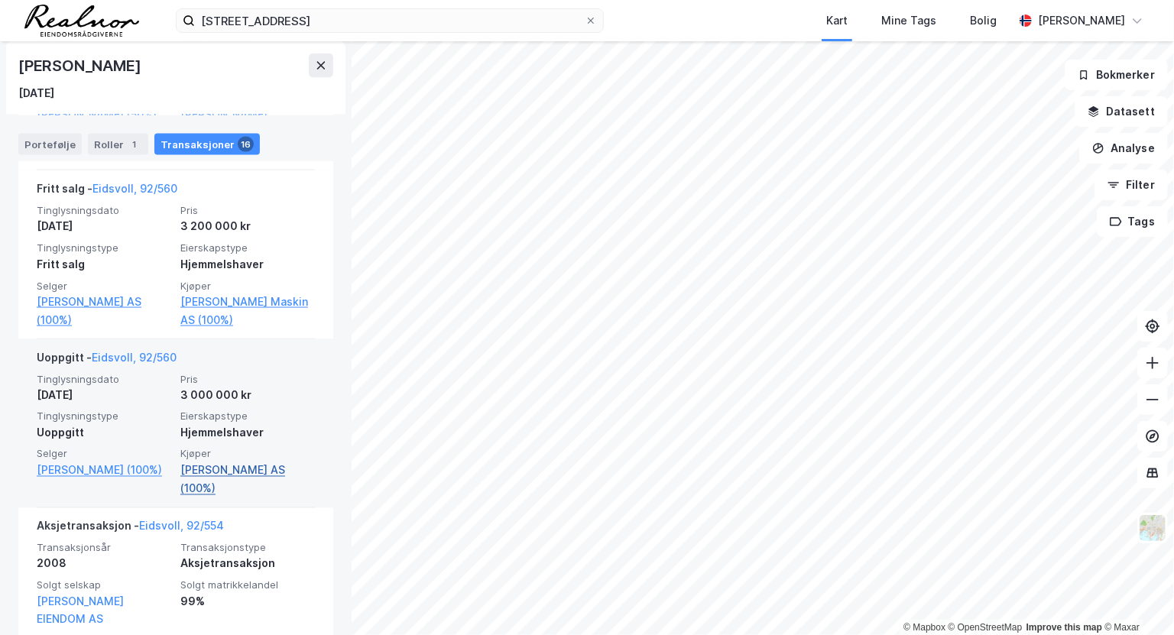
click at [255, 498] on link "Lundberg Erling Eiendom AS (100%)" at bounding box center [247, 480] width 135 height 37
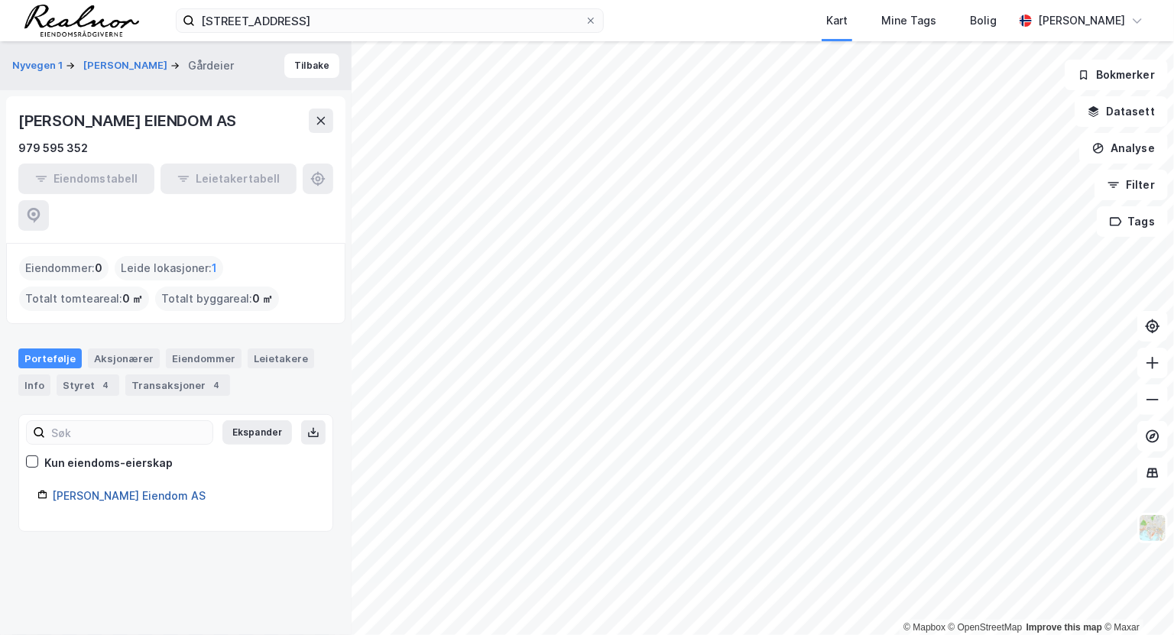
click at [127, 489] on link "Erling Lundberg Eiendom AS" at bounding box center [129, 495] width 154 height 13
click at [91, 375] on div "Styret 4" at bounding box center [88, 385] width 63 height 21
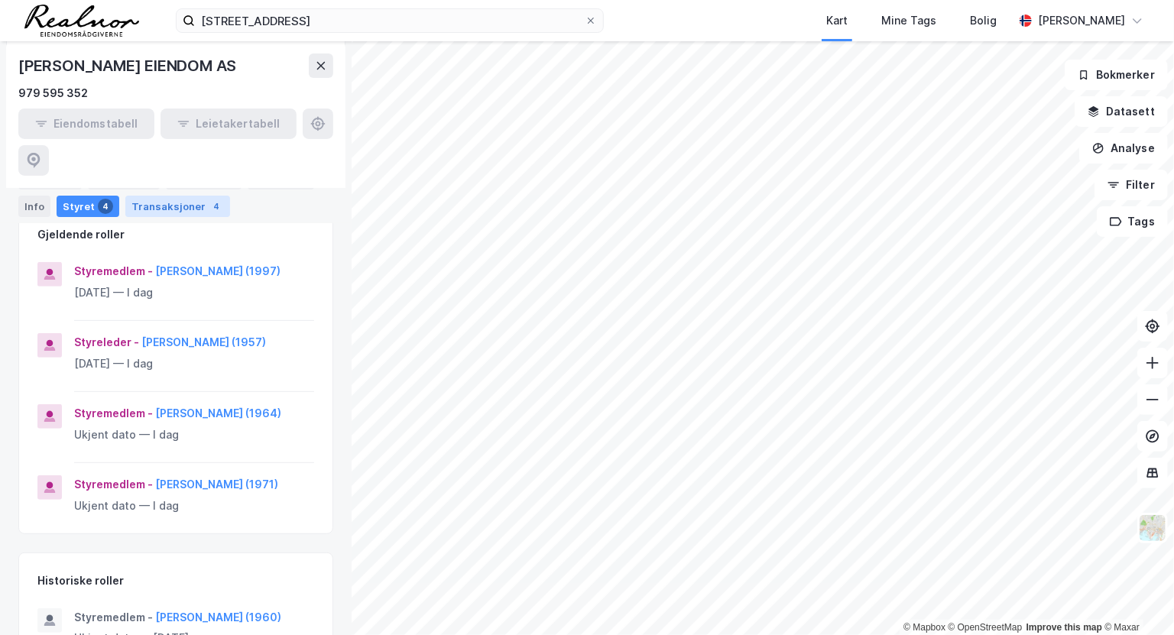
scroll to position [138, 0]
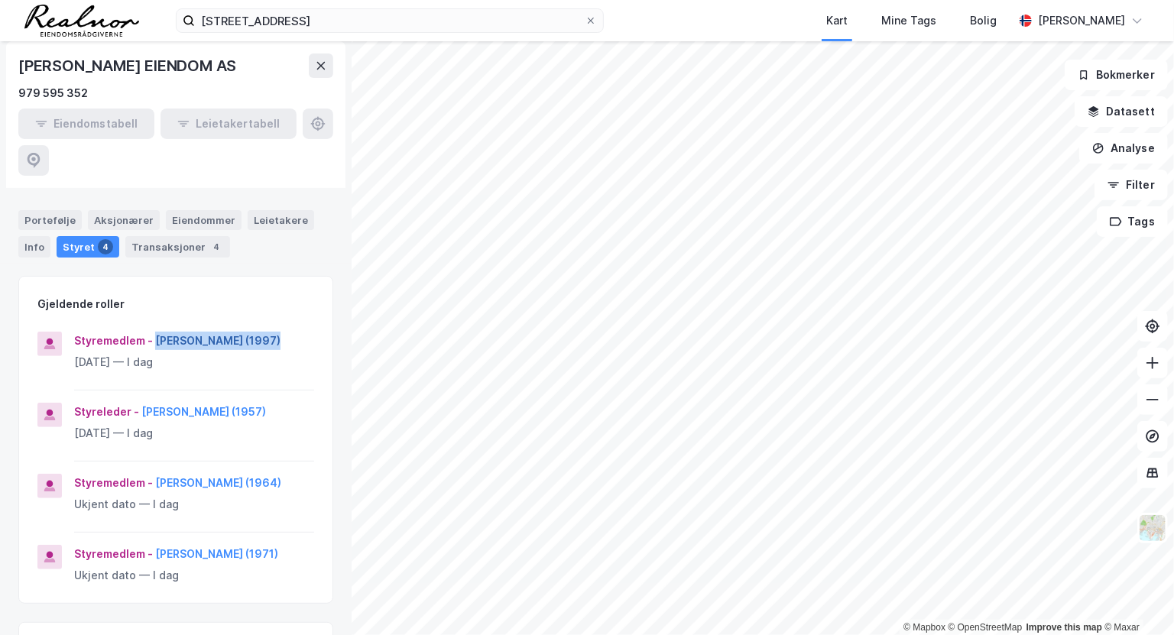
drag, startPoint x: 290, startPoint y: 295, endPoint x: 154, endPoint y: 300, distance: 136.2
click at [154, 332] on div "Styremedlem - Erling Løberg (1997)" at bounding box center [194, 341] width 240 height 18
copy button "Erling Løberg (1997)"
